Goal: Complete application form: Complete application form

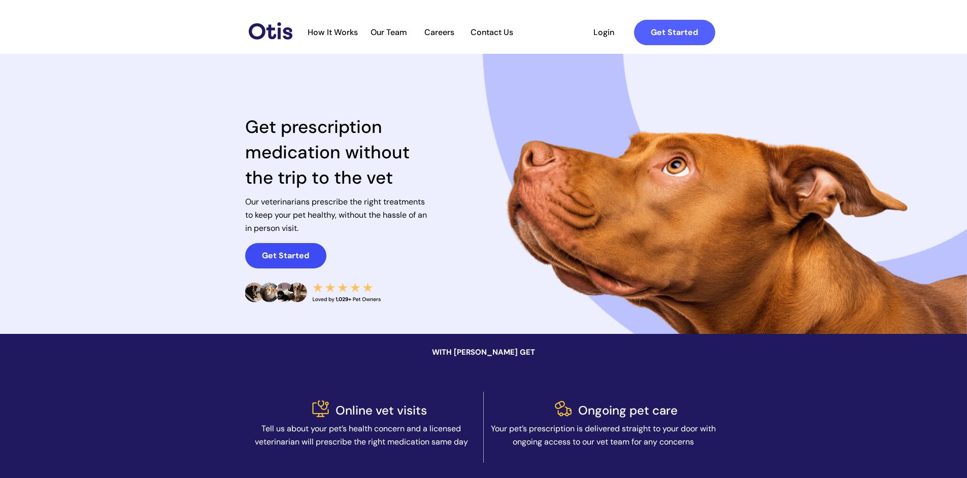
click at [314, 258] on span "Get Started" at bounding box center [285, 256] width 81 height 10
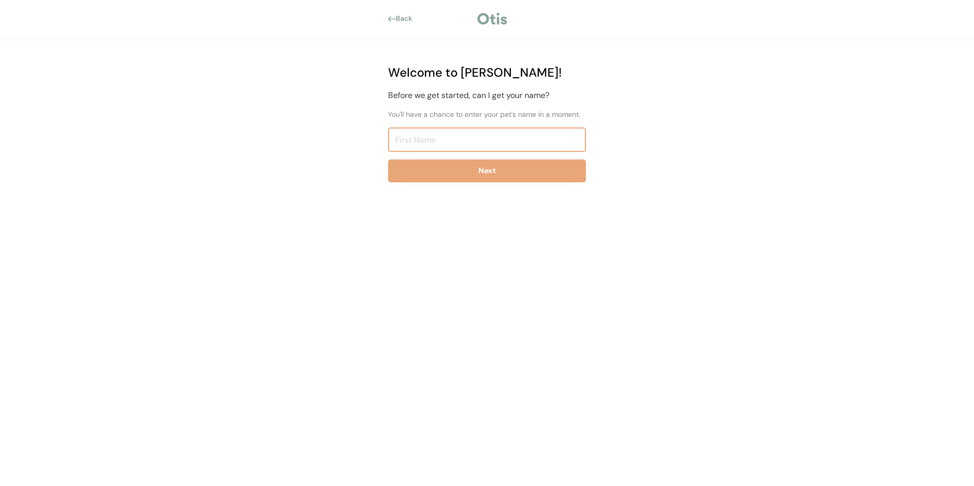
click at [491, 132] on input "input" at bounding box center [487, 139] width 198 height 24
click at [491, 143] on input "input" at bounding box center [487, 139] width 198 height 24
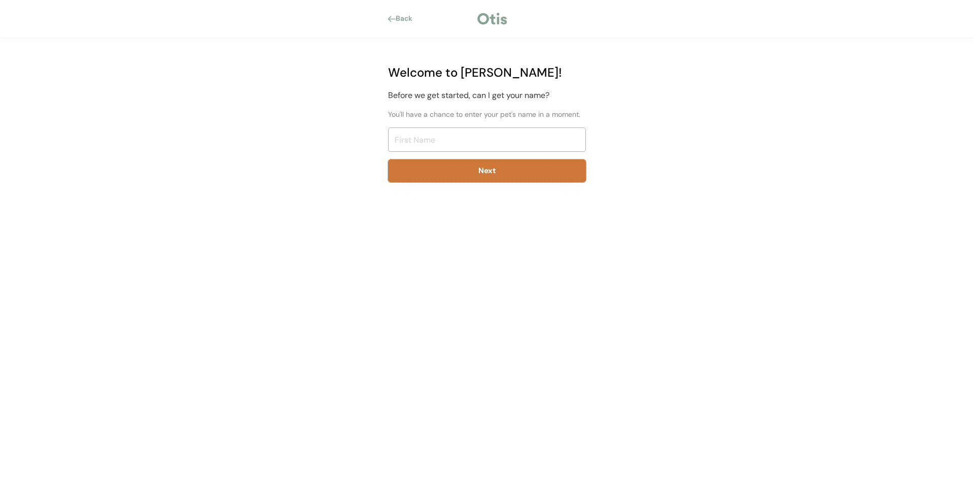
click at [498, 176] on button "Next" at bounding box center [487, 170] width 198 height 23
click at [496, 171] on button "Next" at bounding box center [487, 170] width 198 height 23
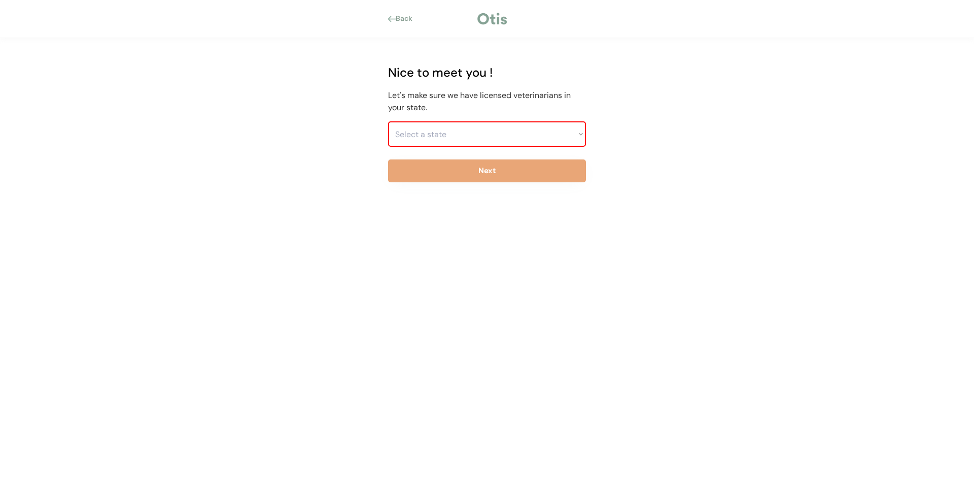
click at [577, 130] on select "Select a state Alabama Alaska American Samoa Arizona Arkansas California Colora…" at bounding box center [487, 133] width 198 height 25
select select ""1348695171700984260__LOOKUP__1704914077411x175461926372072930""
click at [388, 121] on select "Select a state Alabama Alaska American Samoa Arizona Arkansas California Colora…" at bounding box center [487, 133] width 198 height 25
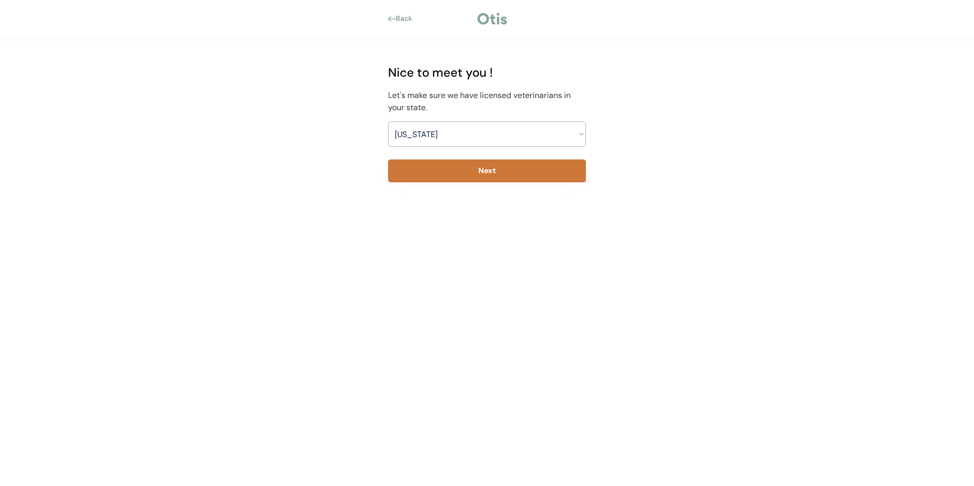
click at [534, 175] on button "Next" at bounding box center [487, 170] width 198 height 23
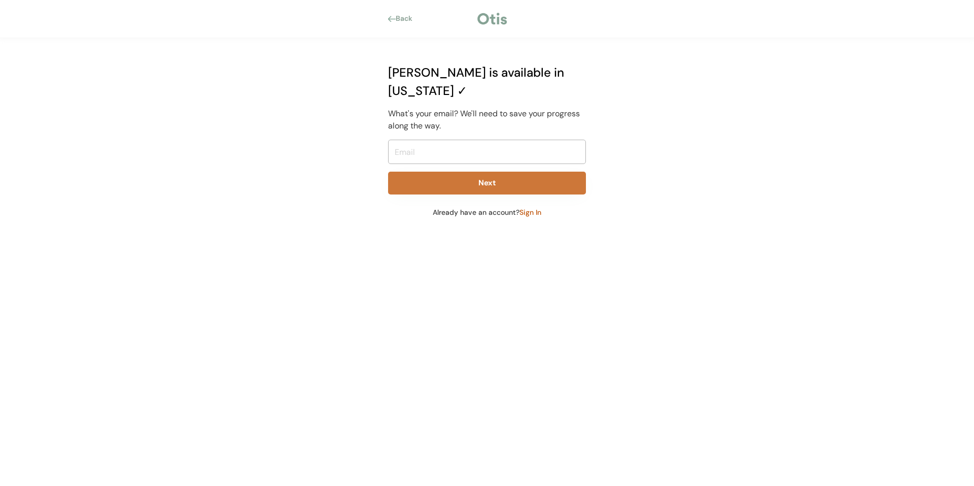
click at [540, 172] on button "Next" at bounding box center [487, 183] width 198 height 23
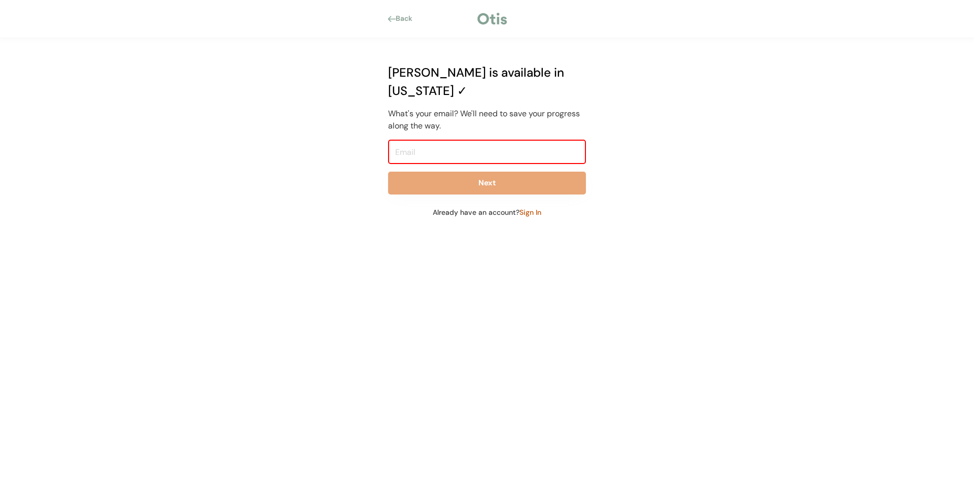
click at [541, 140] on input "email" at bounding box center [487, 152] width 198 height 24
type input "jinglebelle75@gmail.com"
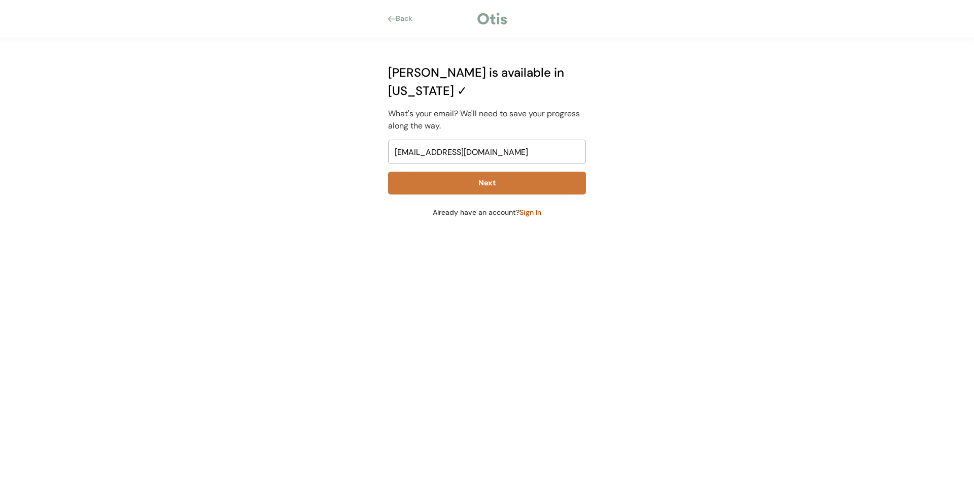
click at [510, 172] on button "Next" at bounding box center [487, 183] width 198 height 23
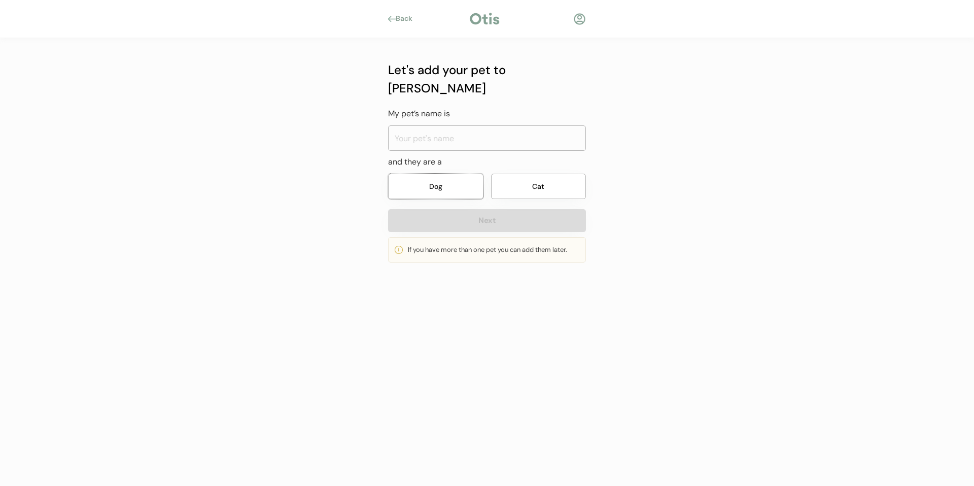
click at [452, 175] on button "Dog" at bounding box center [435, 186] width 95 height 25
click at [471, 125] on input "input" at bounding box center [487, 137] width 198 height 25
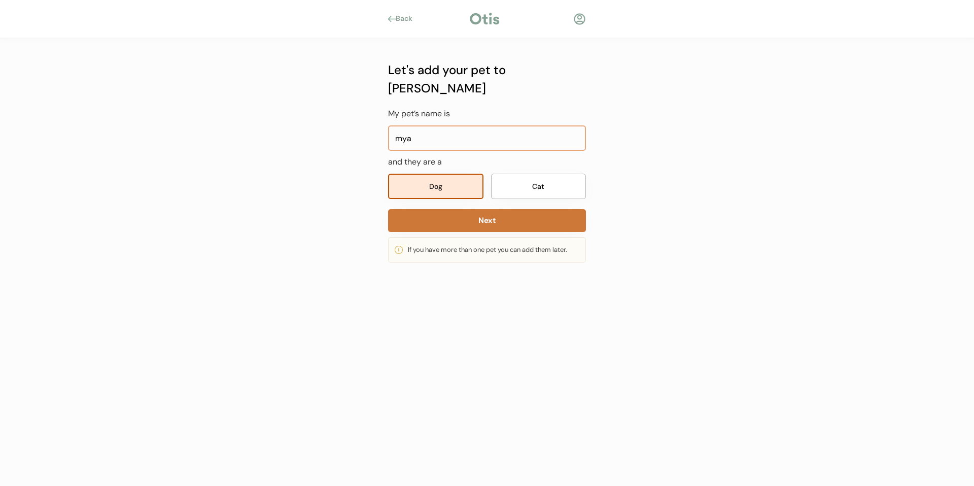
type input "mya"
click at [496, 209] on button "Next" at bounding box center [487, 220] width 198 height 23
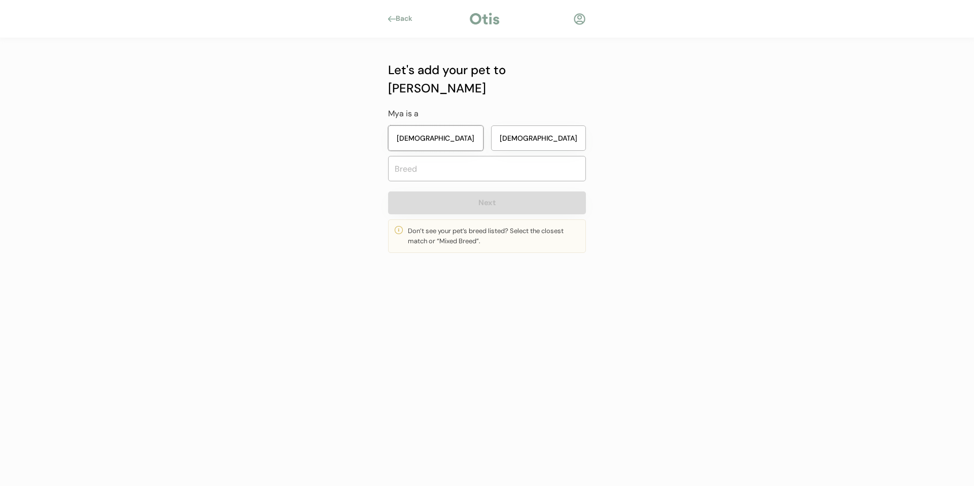
click at [458, 125] on button "[DEMOGRAPHIC_DATA]" at bounding box center [435, 137] width 95 height 25
click at [463, 156] on input "text" at bounding box center [487, 168] width 198 height 25
click at [532, 156] on input "g" at bounding box center [487, 168] width 198 height 25
click at [567, 156] on input "g" at bounding box center [487, 168] width 198 height 25
click at [568, 156] on input "g" at bounding box center [487, 168] width 198 height 25
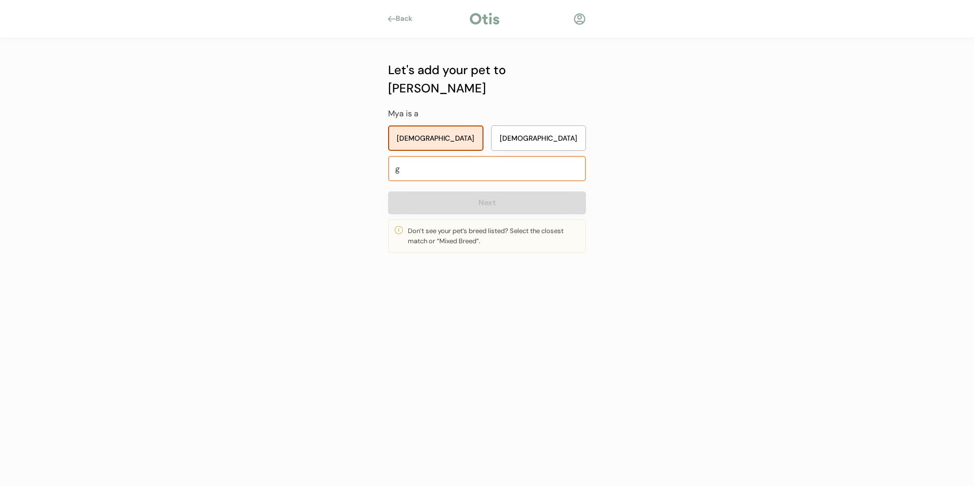
type input "g"
click at [530, 193] on button "Next" at bounding box center [487, 202] width 198 height 23
click at [251, 239] on div "Back Let's add your pet to [PERSON_NAME] My pet’s name is and they are a Dog Ca…" at bounding box center [487, 243] width 974 height 486
click at [451, 125] on button "[DEMOGRAPHIC_DATA]" at bounding box center [435, 137] width 95 height 25
click at [462, 87] on div "Let's add your pet to [PERSON_NAME] is a [DEMOGRAPHIC_DATA] [DEMOGRAPHIC_DATA] …" at bounding box center [487, 157] width 198 height 192
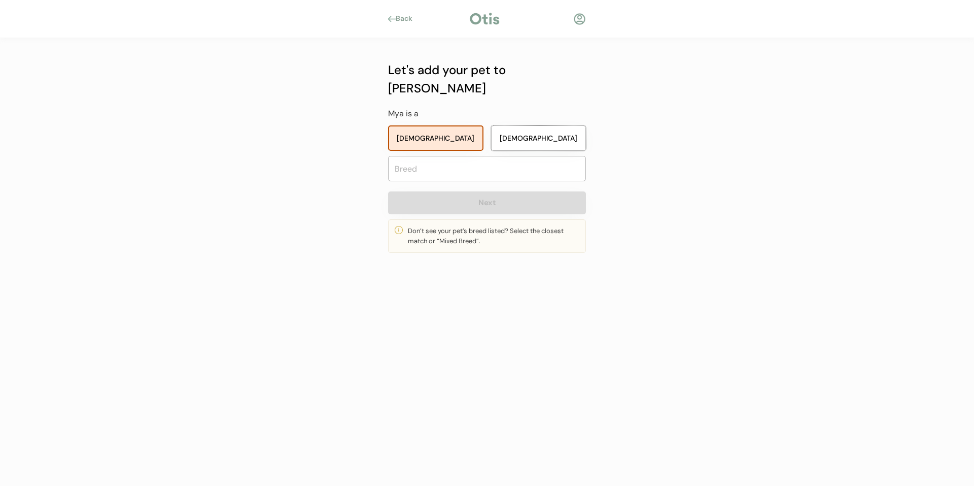
click at [540, 125] on button "[DEMOGRAPHIC_DATA]" at bounding box center [538, 137] width 95 height 25
click at [447, 125] on button "[DEMOGRAPHIC_DATA]" at bounding box center [435, 137] width 95 height 25
click at [447, 156] on input "text" at bounding box center [487, 168] width 198 height 25
